Goal: Information Seeking & Learning: Understand process/instructions

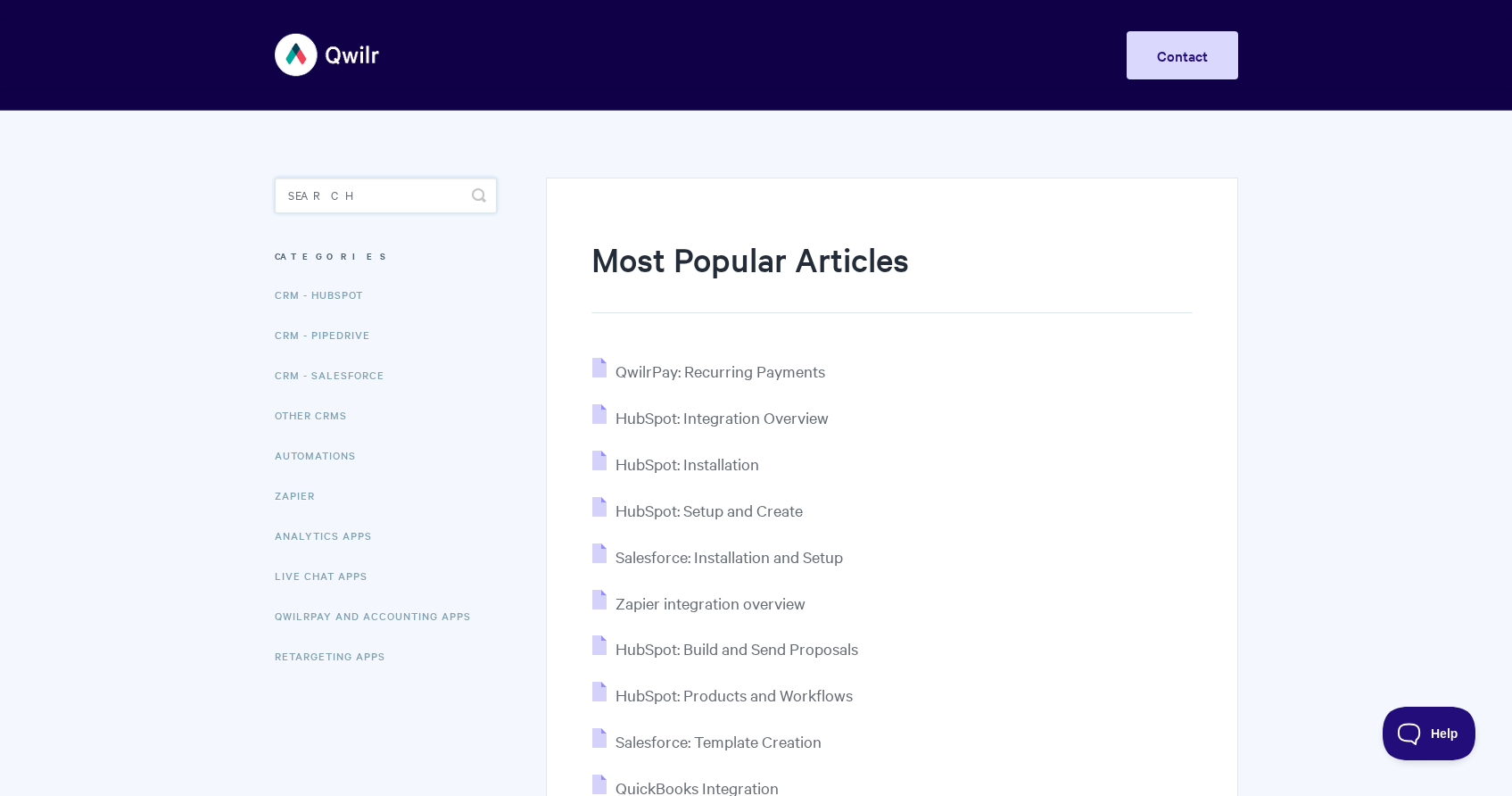
click at [328, 185] on input "Search" at bounding box center [385, 195] width 222 height 36
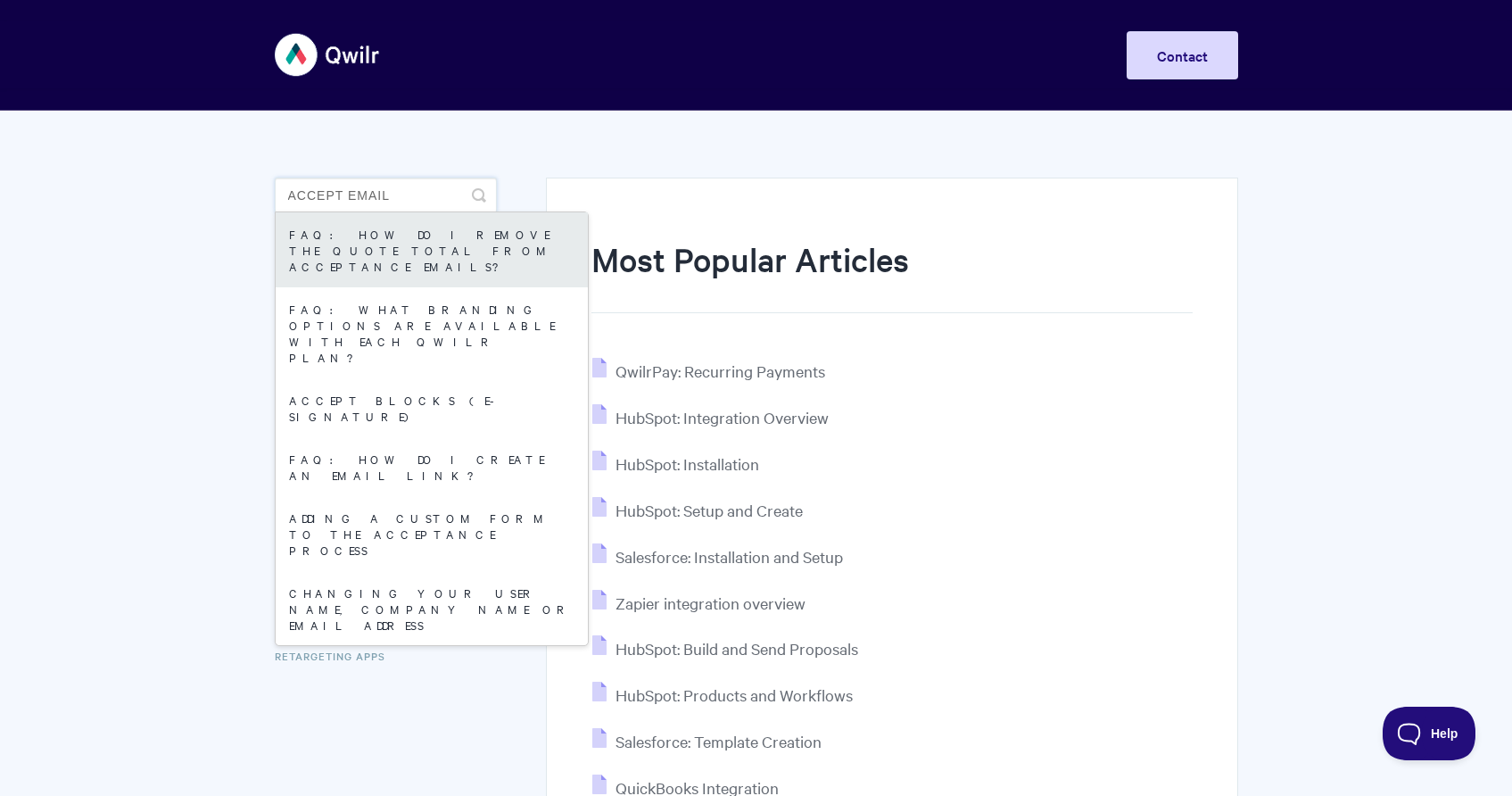
type input "accept email"
click at [425, 245] on link "FAQ: How do I remove the quote total from acceptance emails?" at bounding box center [431, 250] width 312 height 75
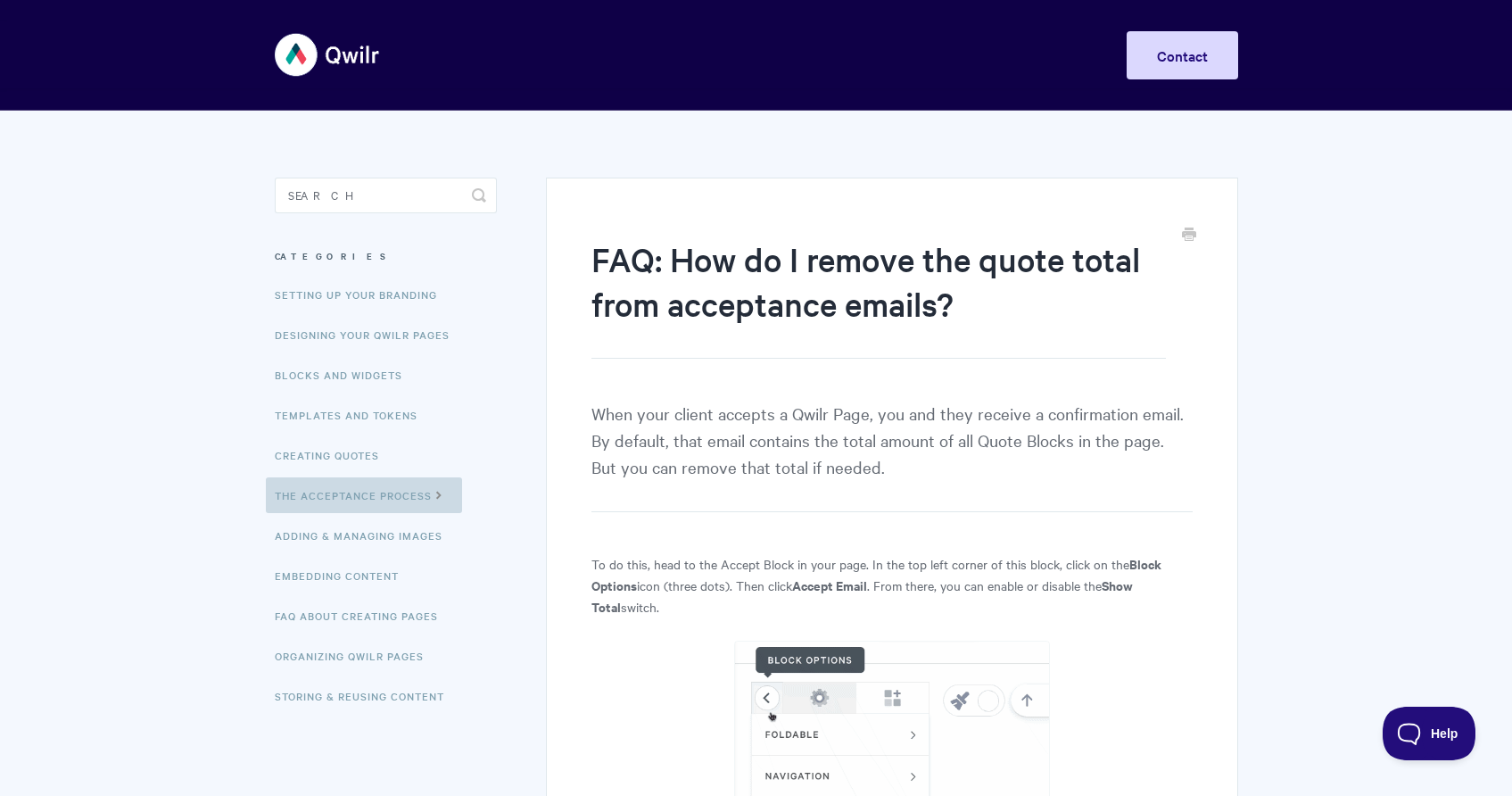
click at [361, 497] on link "The Acceptance Process" at bounding box center [363, 495] width 196 height 36
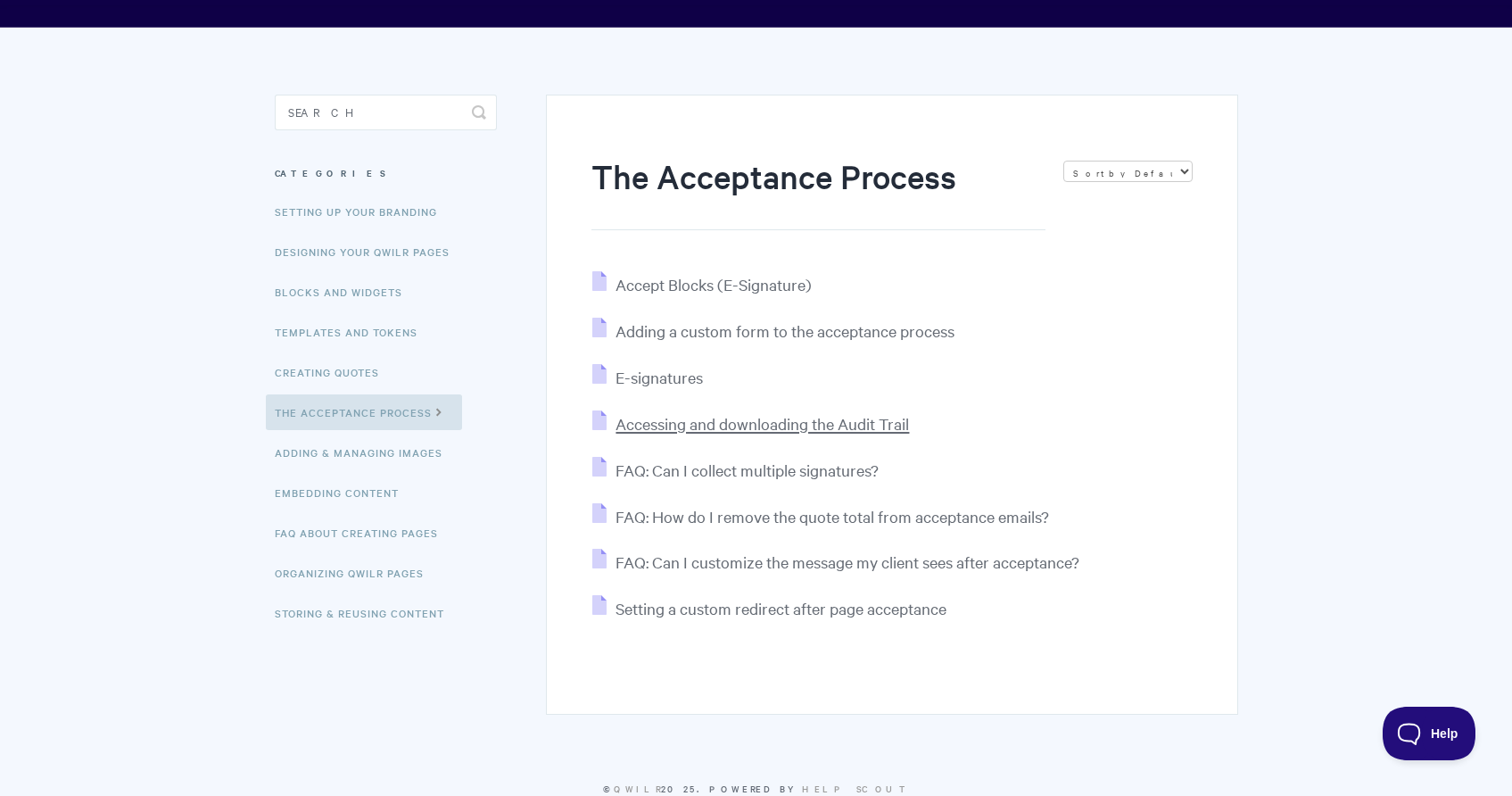
scroll to position [109, 0]
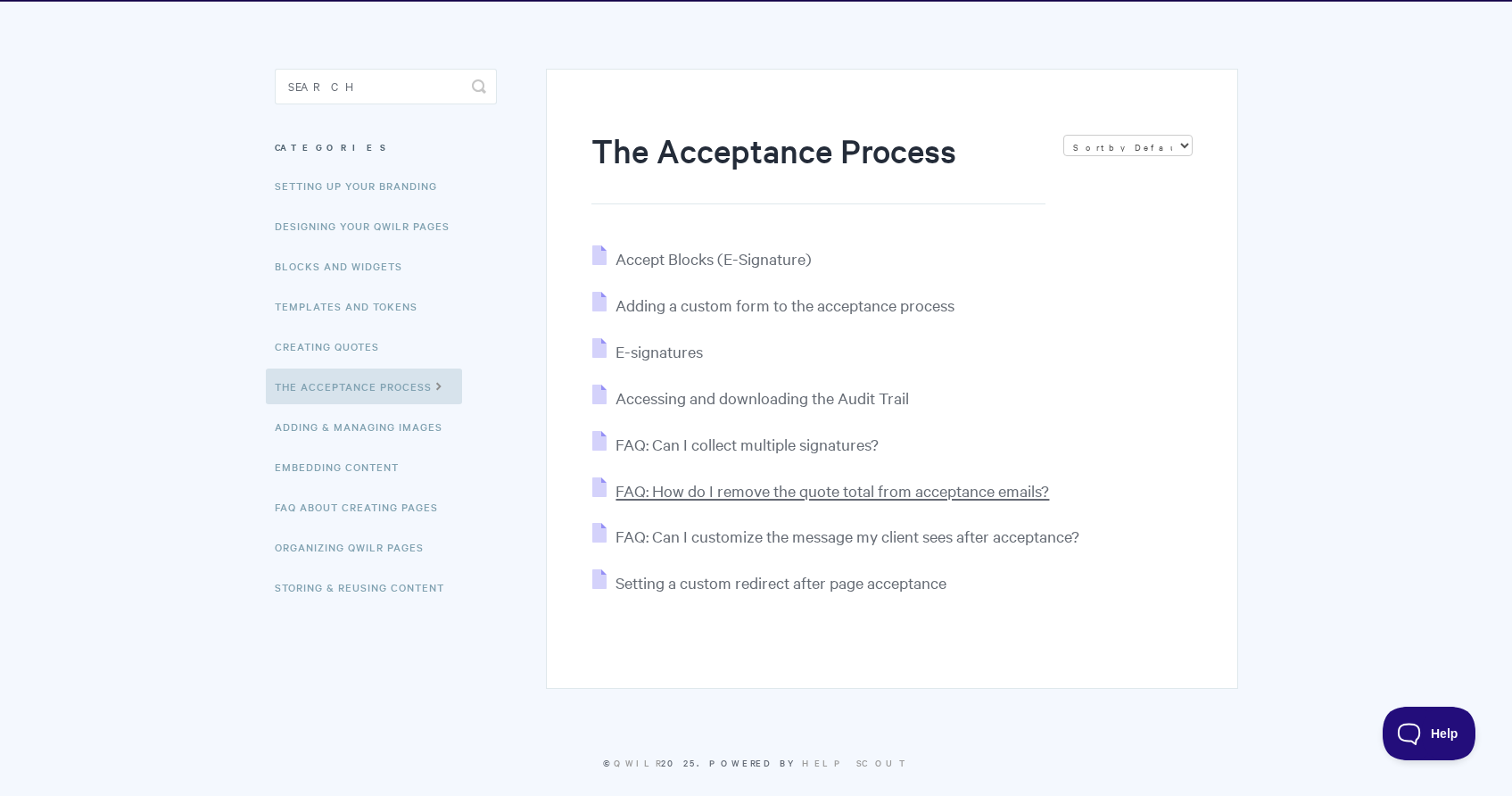
click at [769, 487] on span "FAQ: How do I remove the quote total from acceptance emails?" at bounding box center [832, 490] width 434 height 20
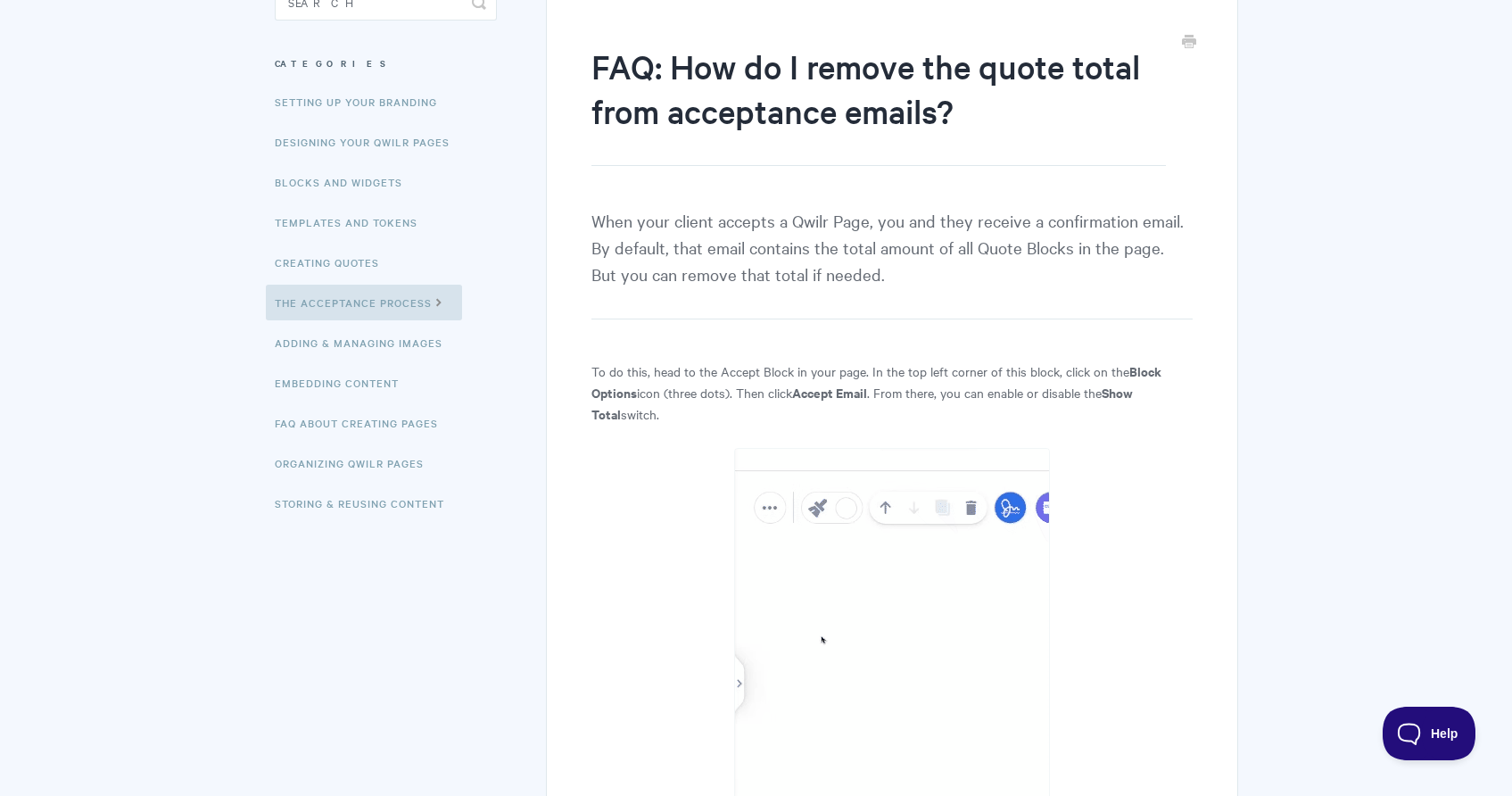
scroll to position [209, 0]
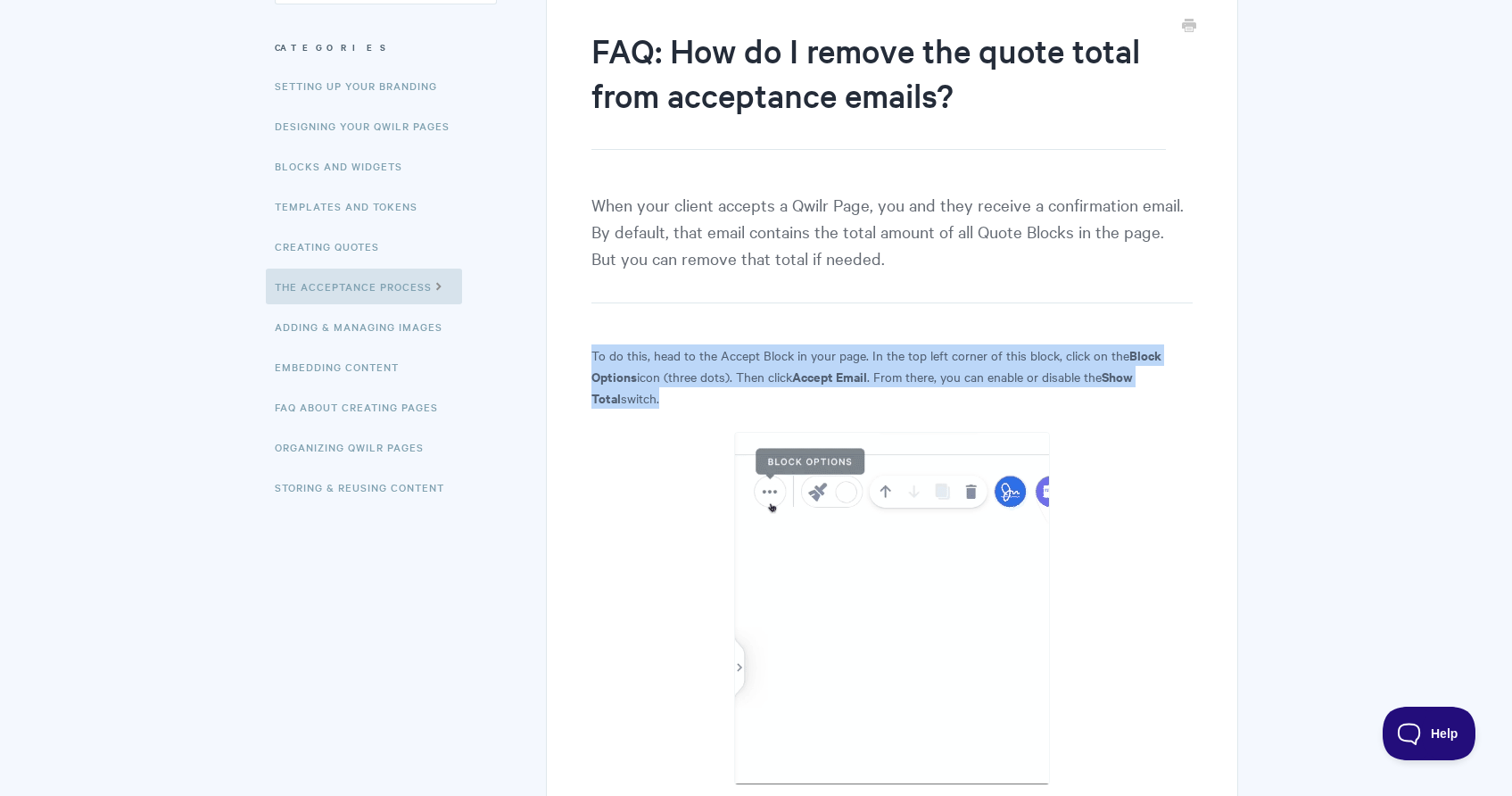
drag, startPoint x: 709, startPoint y: 391, endPoint x: 587, endPoint y: 352, distance: 128.1
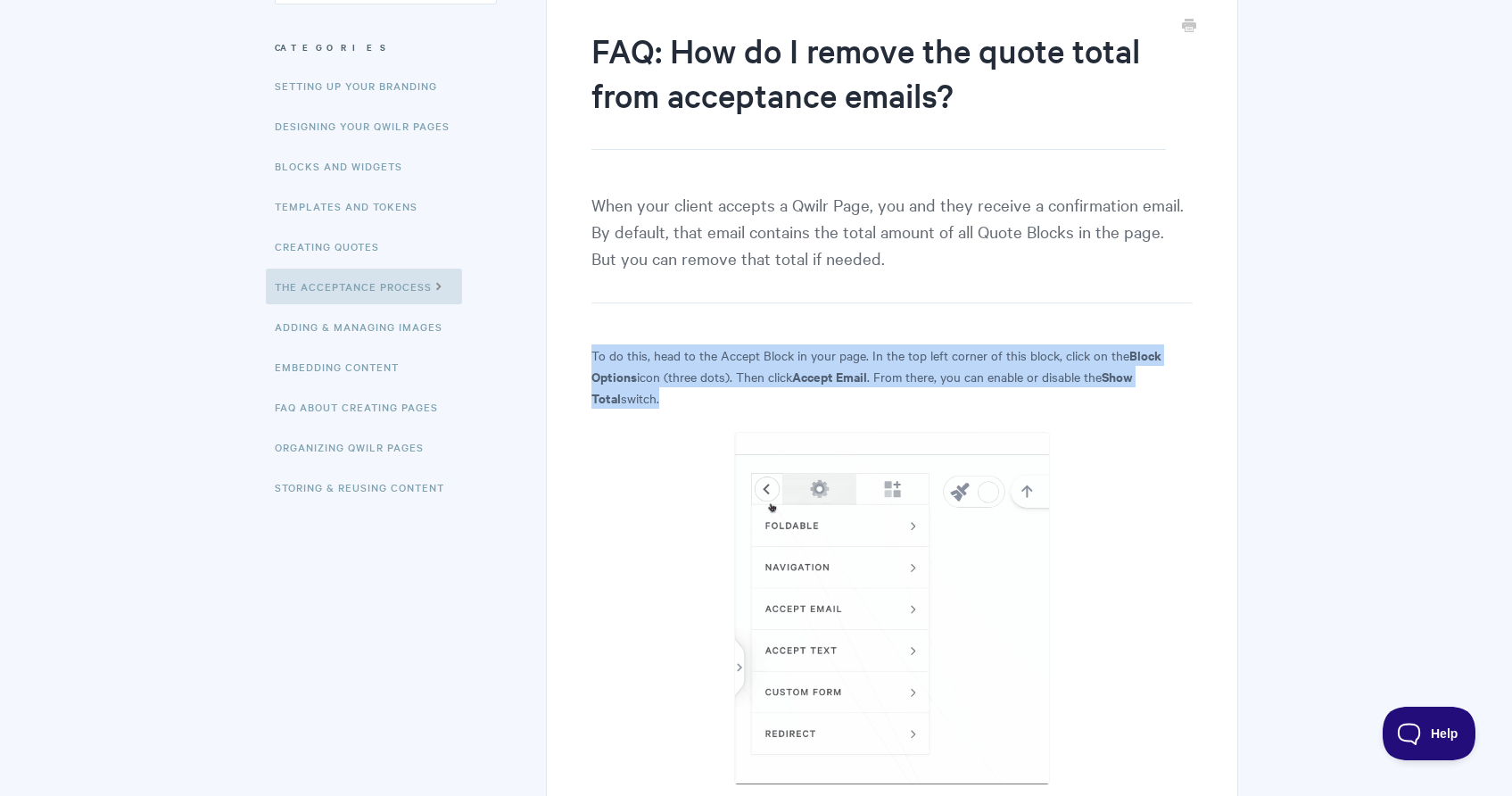
click at [587, 352] on div "FAQ: How do I remove the quote total from acceptance emails? When your client a…" at bounding box center [892, 491] width 692 height 1043
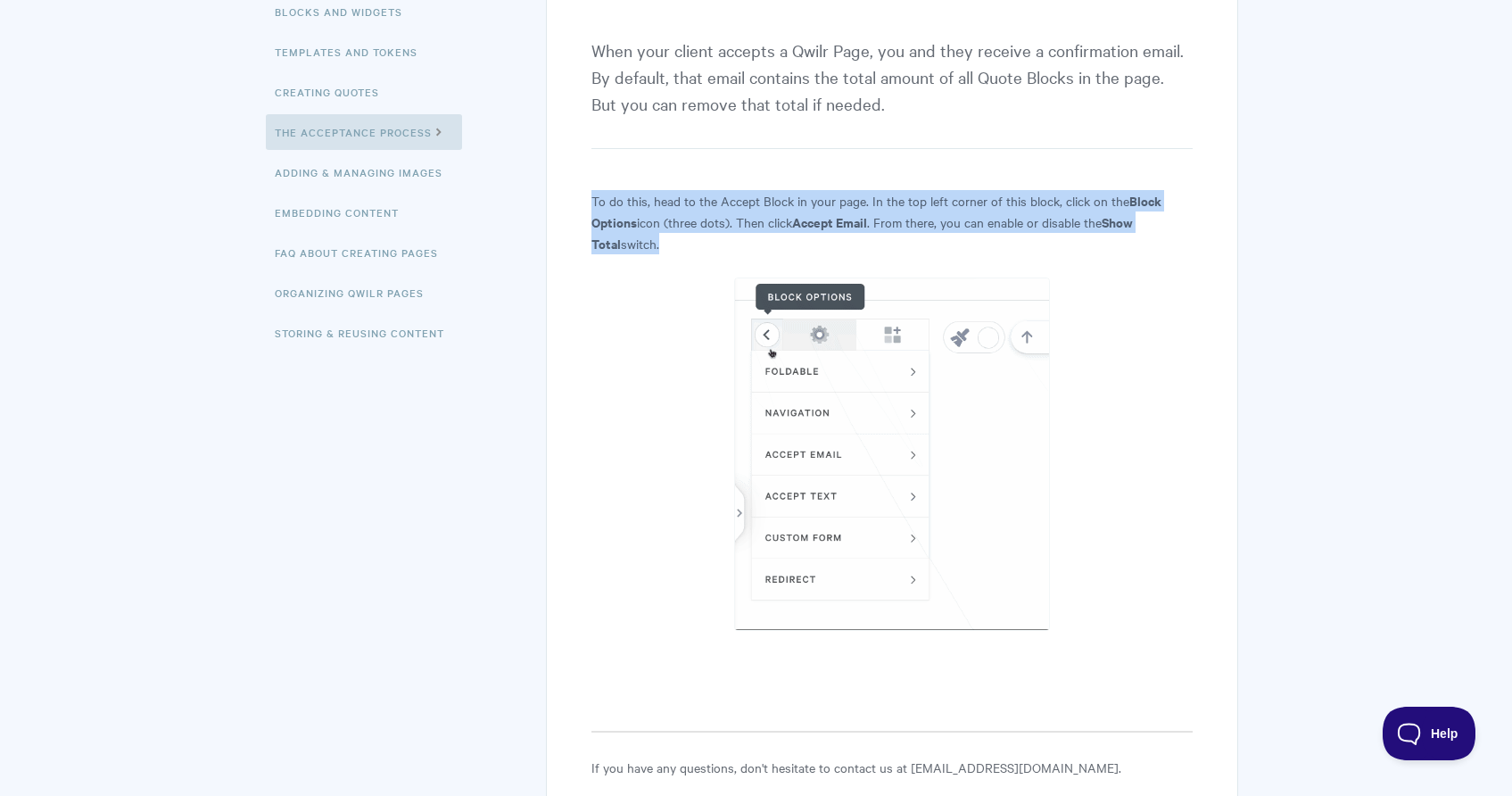
scroll to position [362, 0]
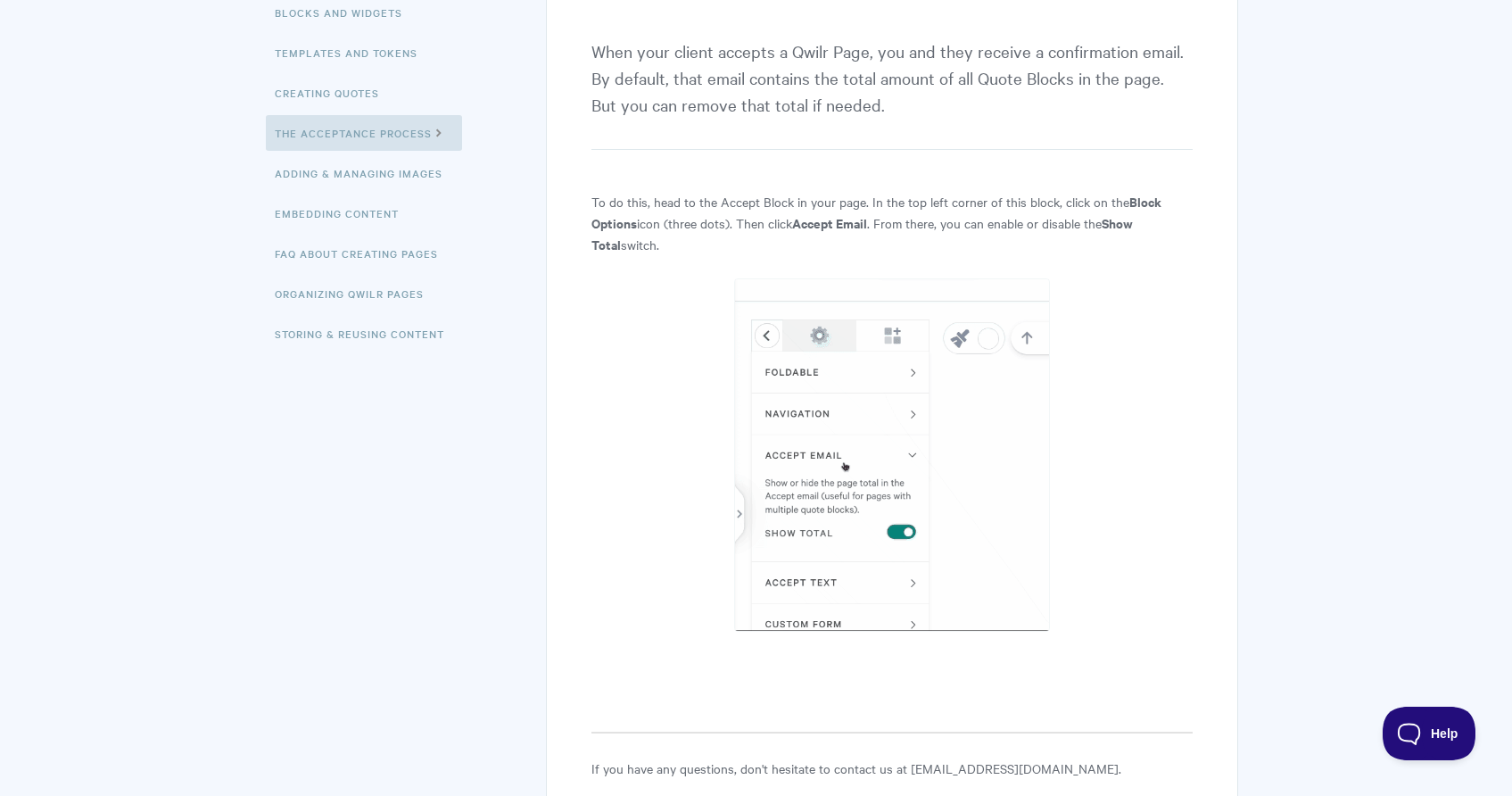
click at [678, 255] on article "FAQ: How do I remove the quote total from acceptance emails? When your client a…" at bounding box center [891, 327] width 600 height 904
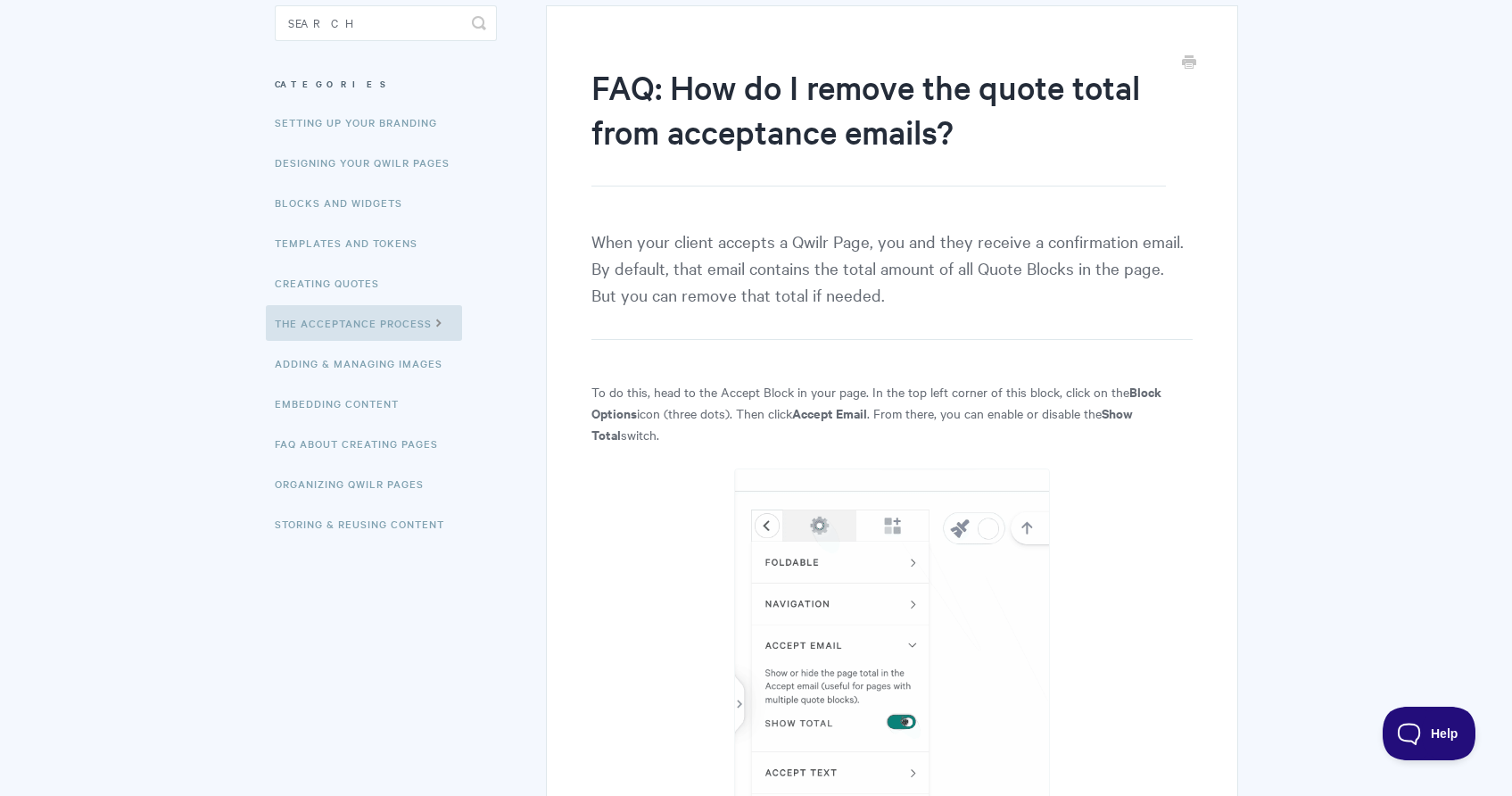
scroll to position [71, 0]
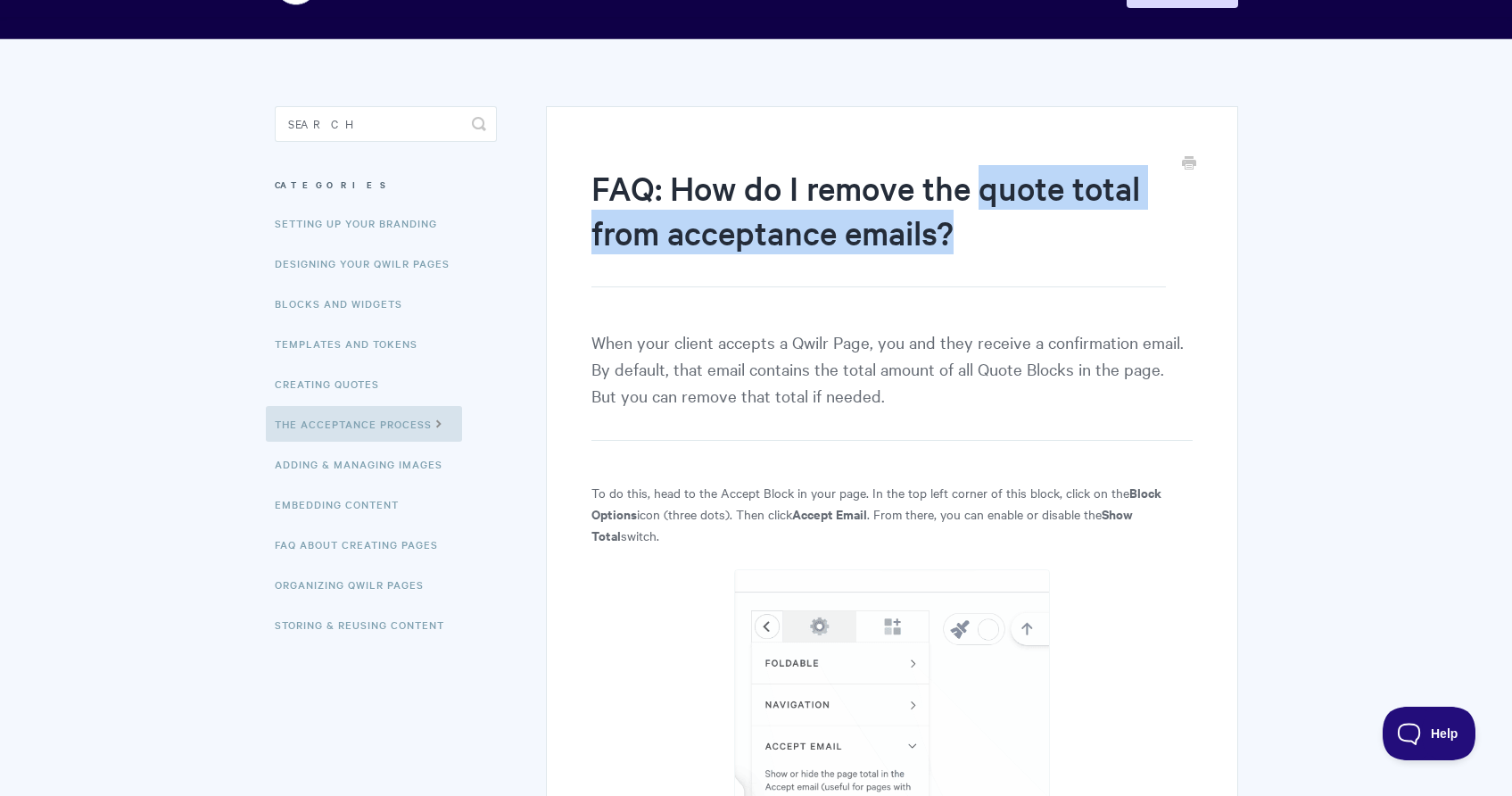
drag, startPoint x: 994, startPoint y: 237, endPoint x: 986, endPoint y: 184, distance: 53.6
click at [986, 184] on h1 "FAQ: How do I remove the quote total from acceptance emails?" at bounding box center [878, 226] width 574 height 123
